Goal: Entertainment & Leisure: Consume media (video, audio)

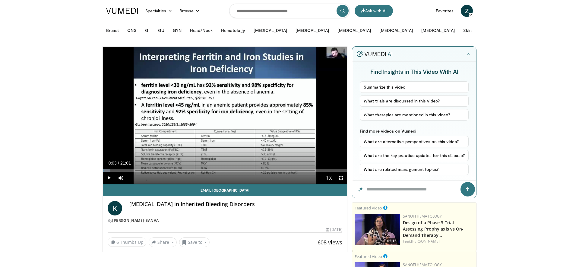
drag, startPoint x: 504, startPoint y: 85, endPoint x: 463, endPoint y: 102, distance: 45.2
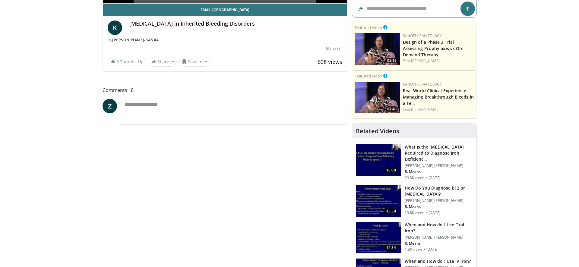
scroll to position [343, 0]
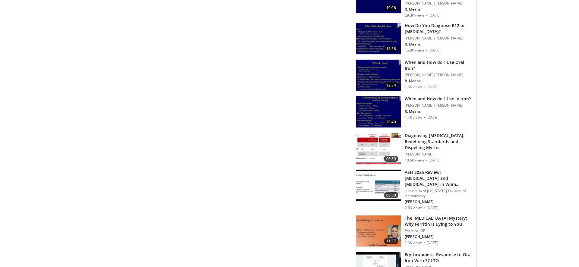
click at [525, 127] on body "Ask with AI Specialties Adult & Family Medicine Allergy, [MEDICAL_DATA], Immuno…" at bounding box center [289, 243] width 579 height 1172
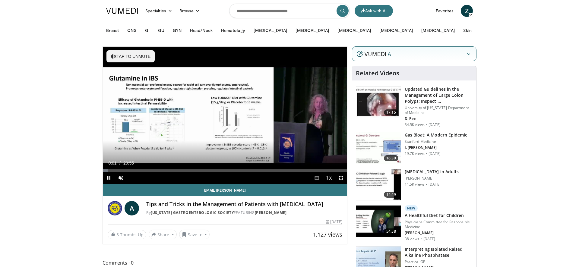
click at [316, 178] on span "Video Player" at bounding box center [317, 178] width 8 height 12
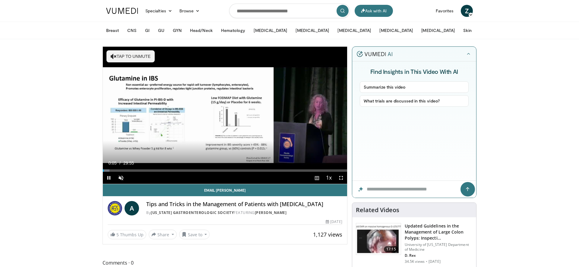
click at [316, 178] on span "Video Player" at bounding box center [317, 178] width 8 height 12
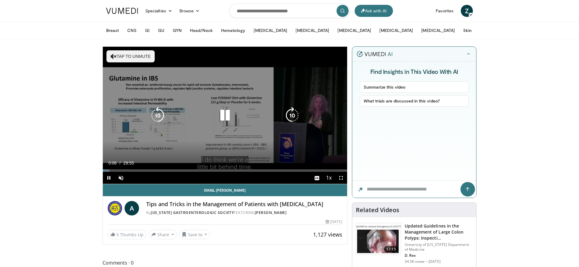
click at [316, 178] on span "Video Player" at bounding box center [317, 178] width 8 height 12
